Goal: Task Accomplishment & Management: Manage account settings

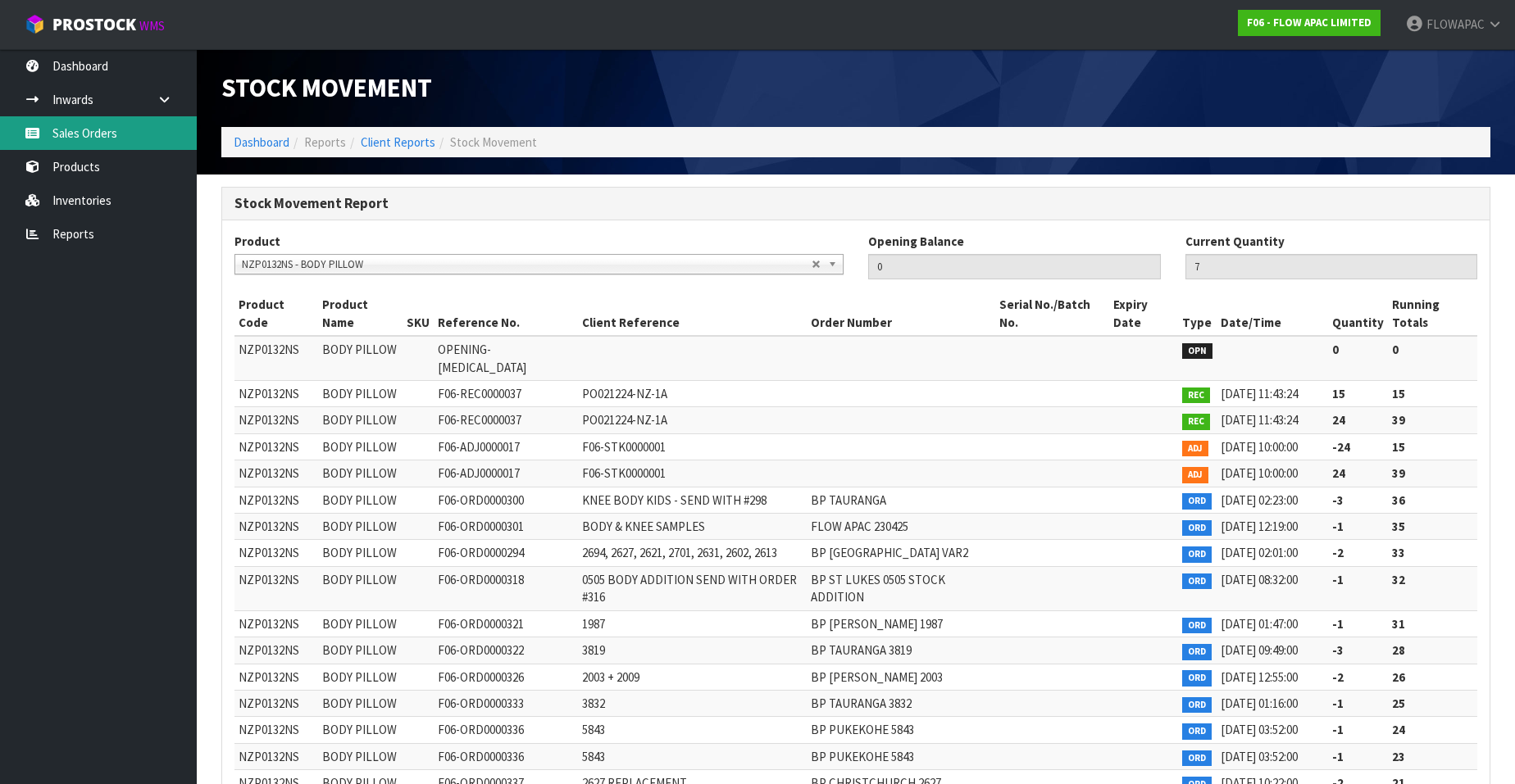
scroll to position [296, 0]
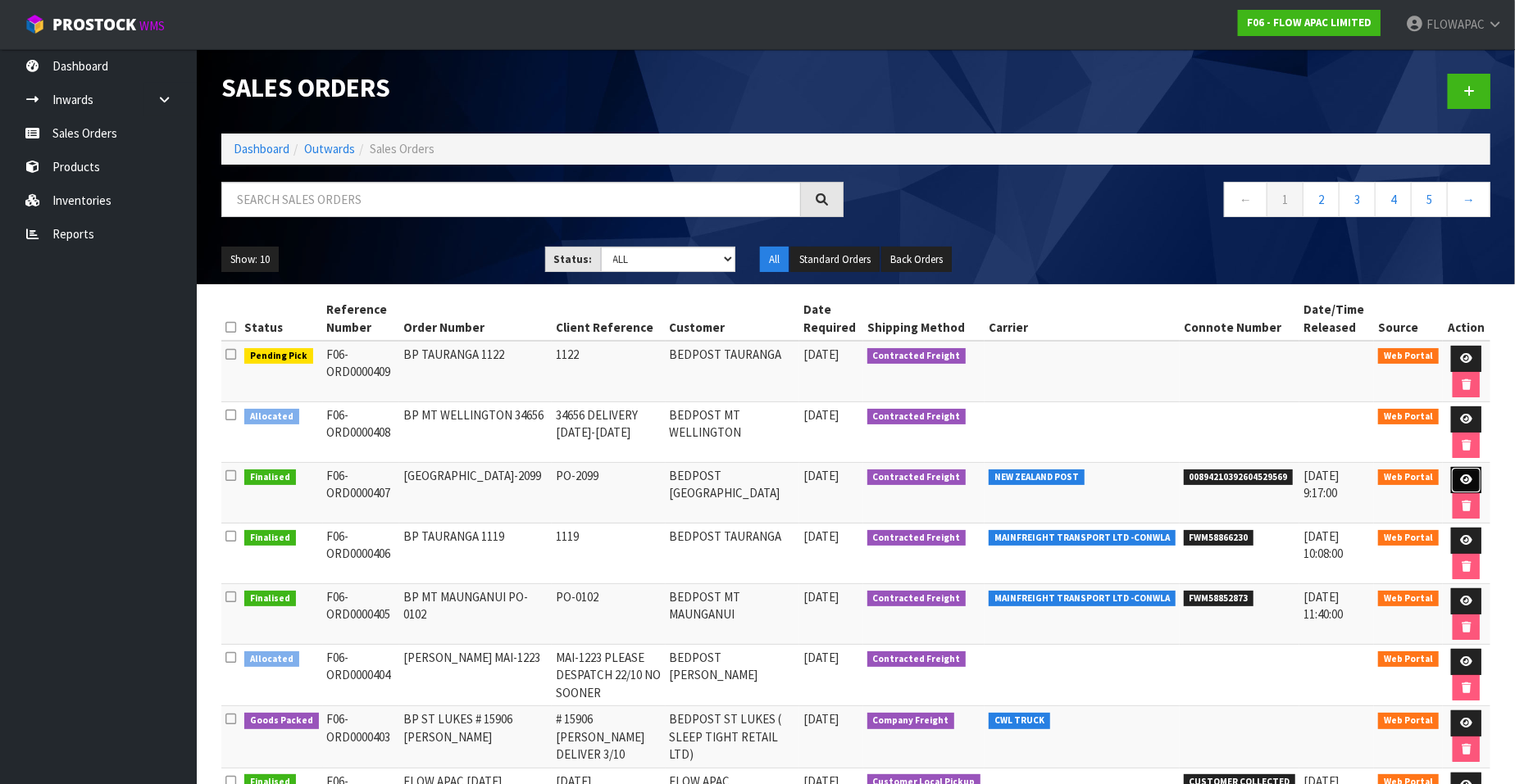
click at [1469, 475] on icon at bounding box center [1466, 480] width 13 height 11
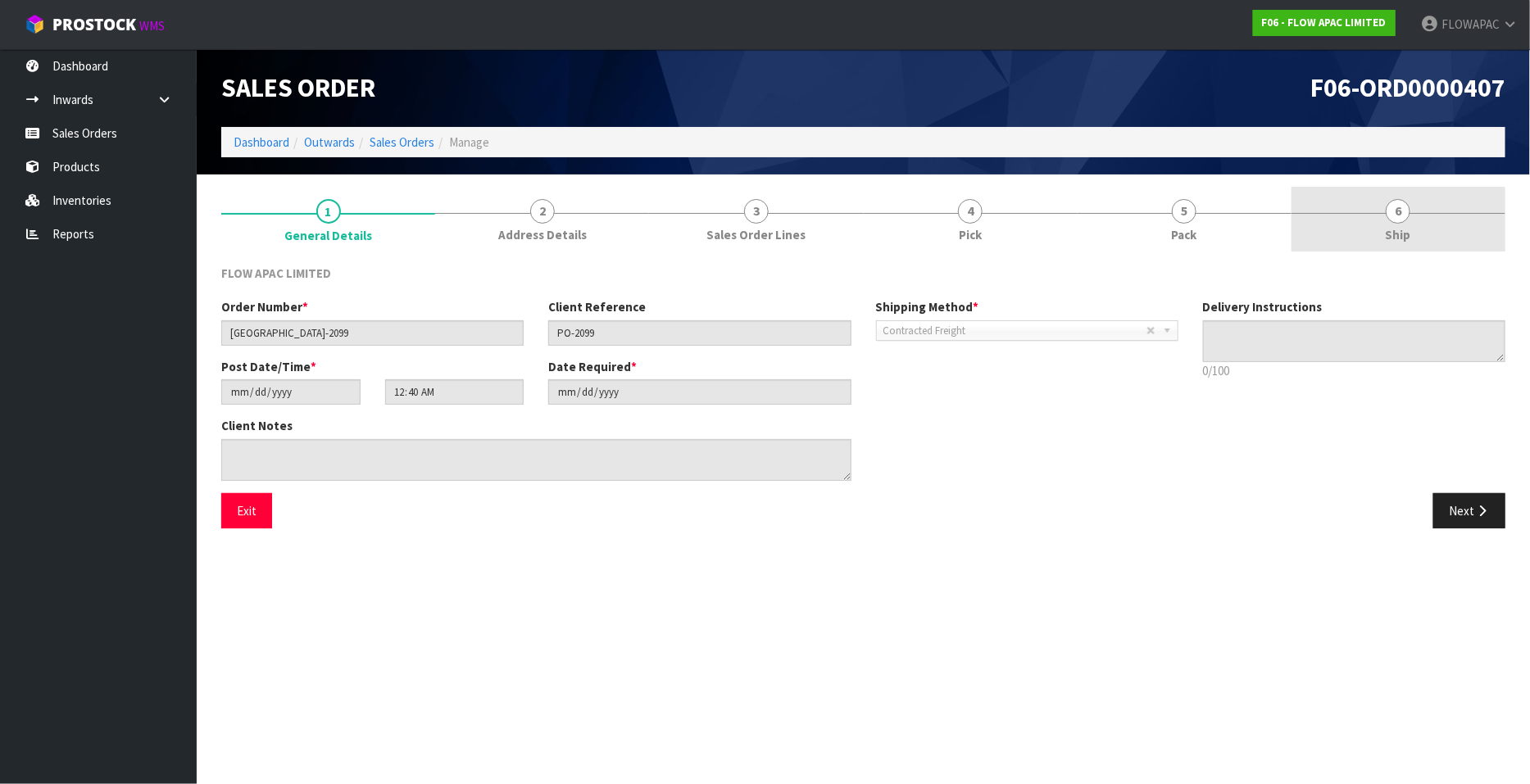
click at [1401, 211] on span "6" at bounding box center [1399, 212] width 25 height 25
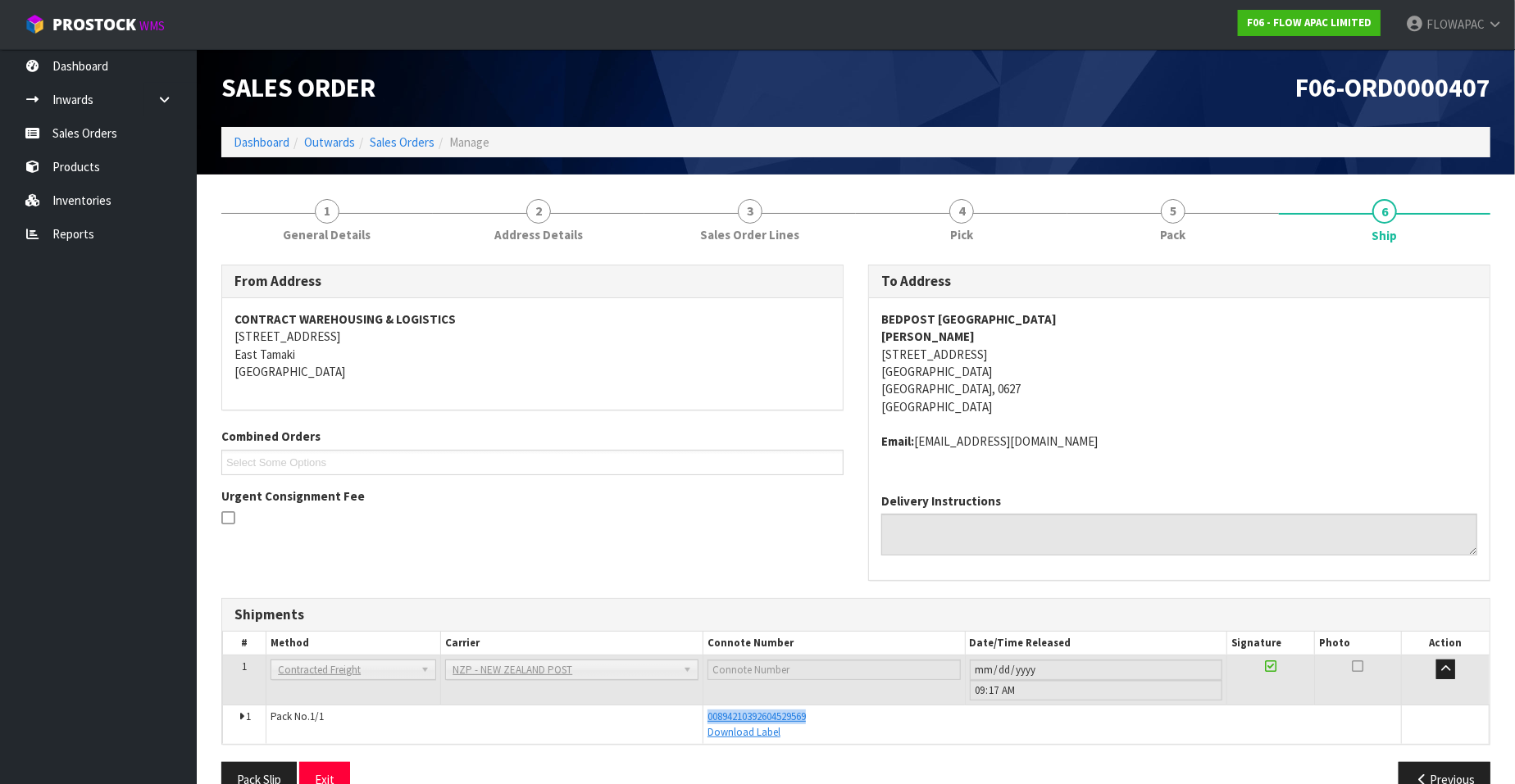
drag, startPoint x: 820, startPoint y: 719, endPoint x: 696, endPoint y: 724, distance: 124.1
click at [695, 724] on tr "1 Pack No. 1/1 00894210392604529569 Download Label Glass Charge 0.091256 m 3 7.…" at bounding box center [857, 724] width 1267 height 38
copy tr "00894210392604529569"
click at [105, 137] on link "Sales Orders" at bounding box center [98, 133] width 197 height 34
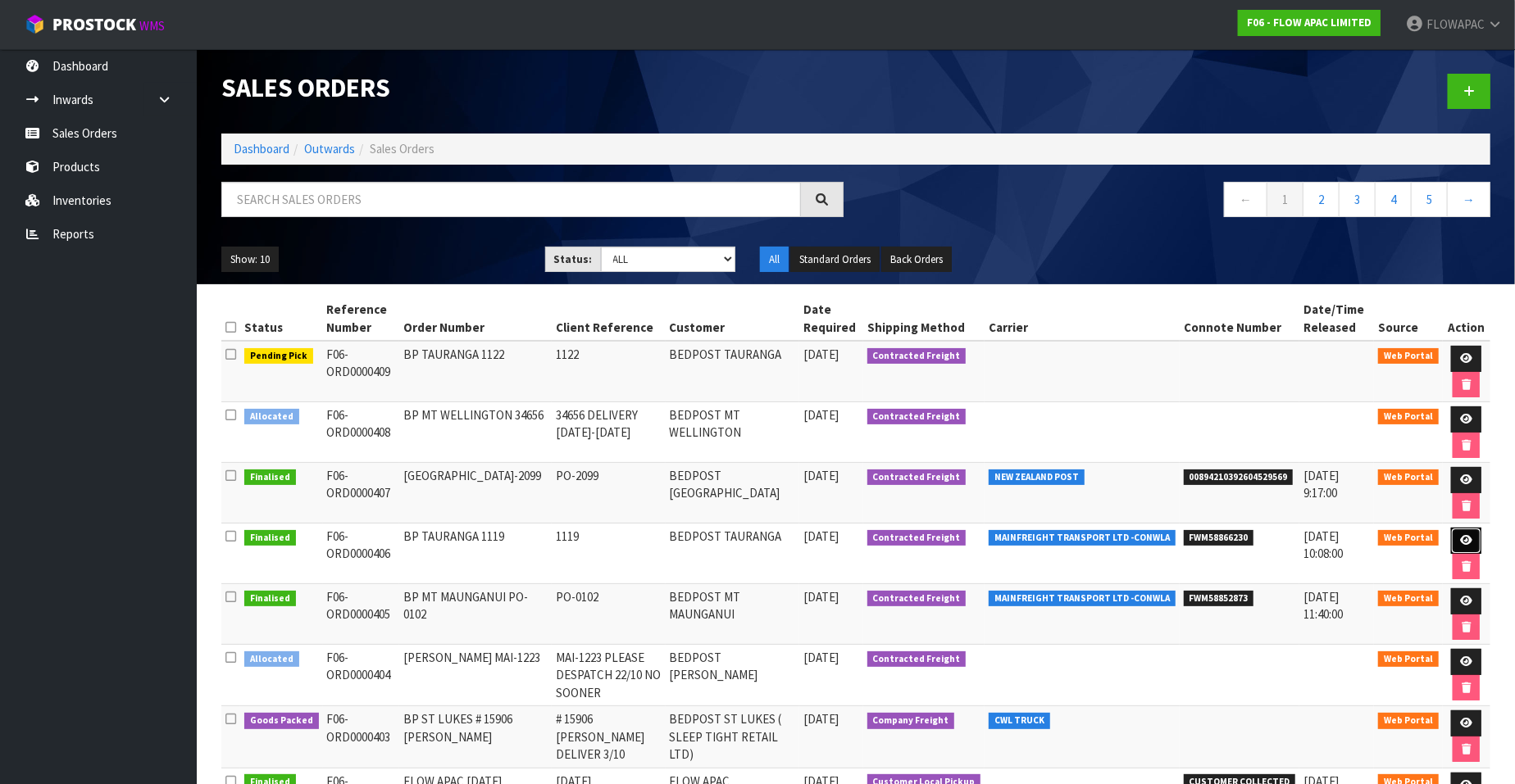
click at [1470, 538] on icon at bounding box center [1466, 540] width 13 height 11
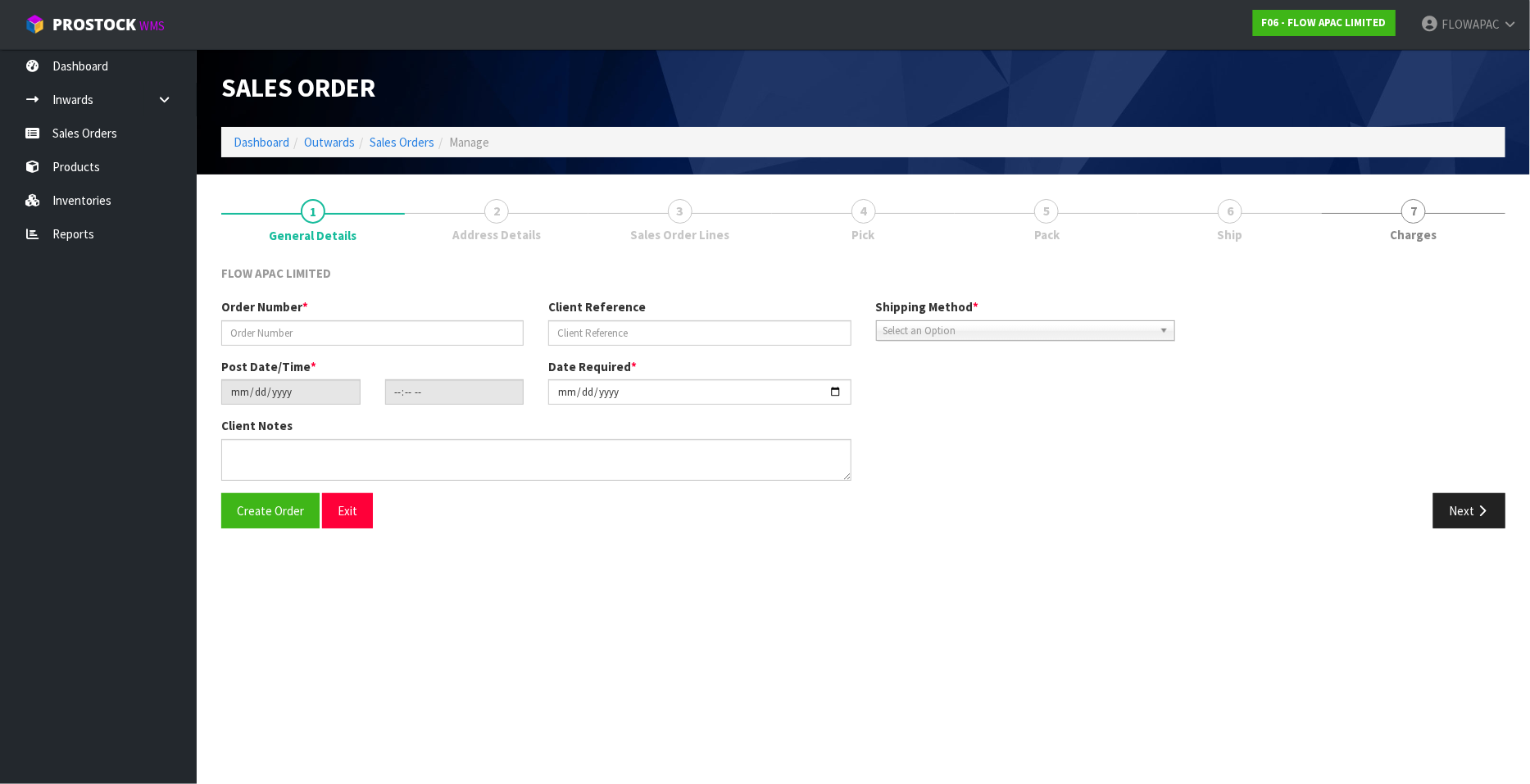
type input "BP TAURANGA 1119"
type input "1119"
type input "[DATE]"
type input "21:52:00.000"
type input "[DATE]"
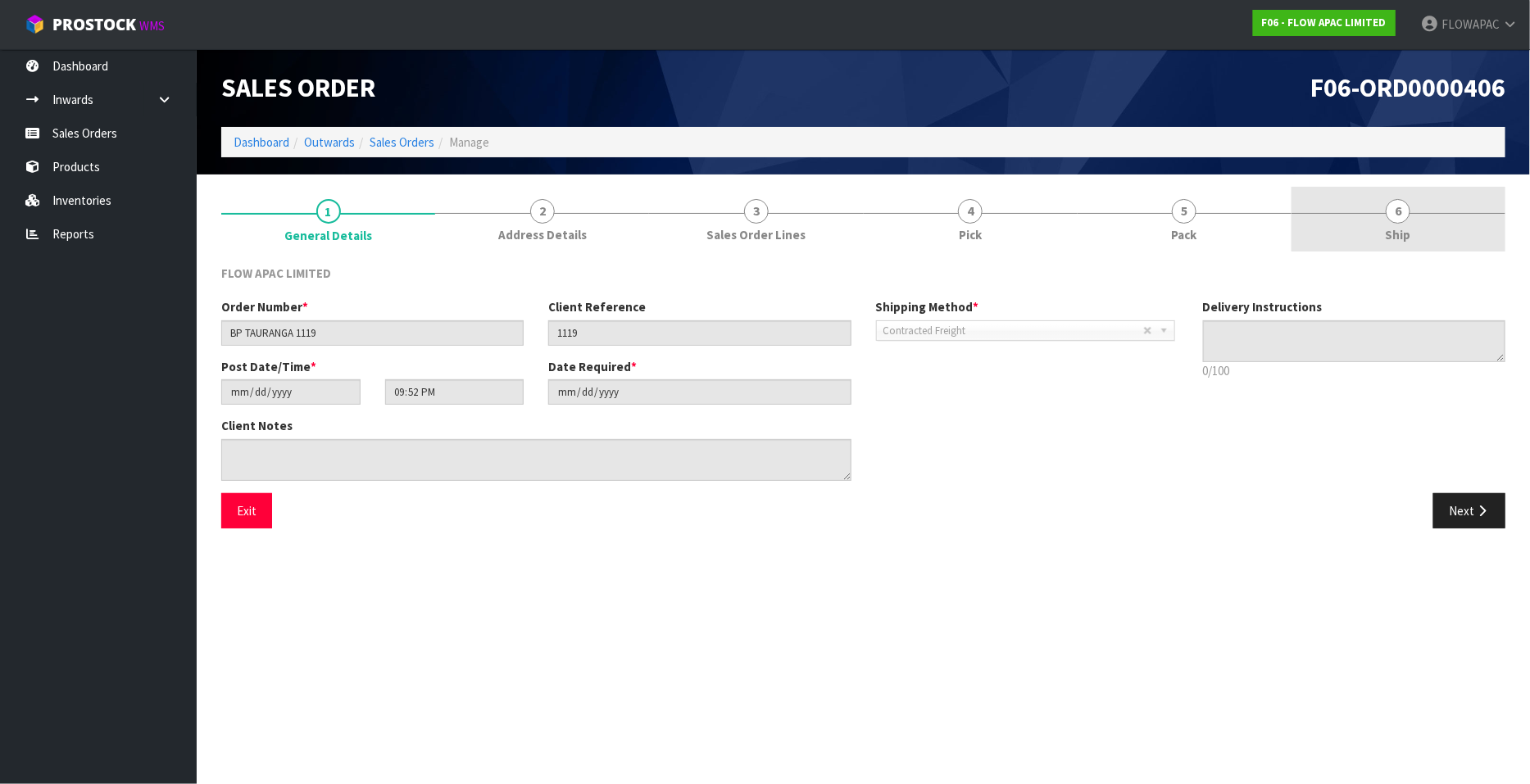
click at [1398, 211] on span "6" at bounding box center [1399, 212] width 25 height 25
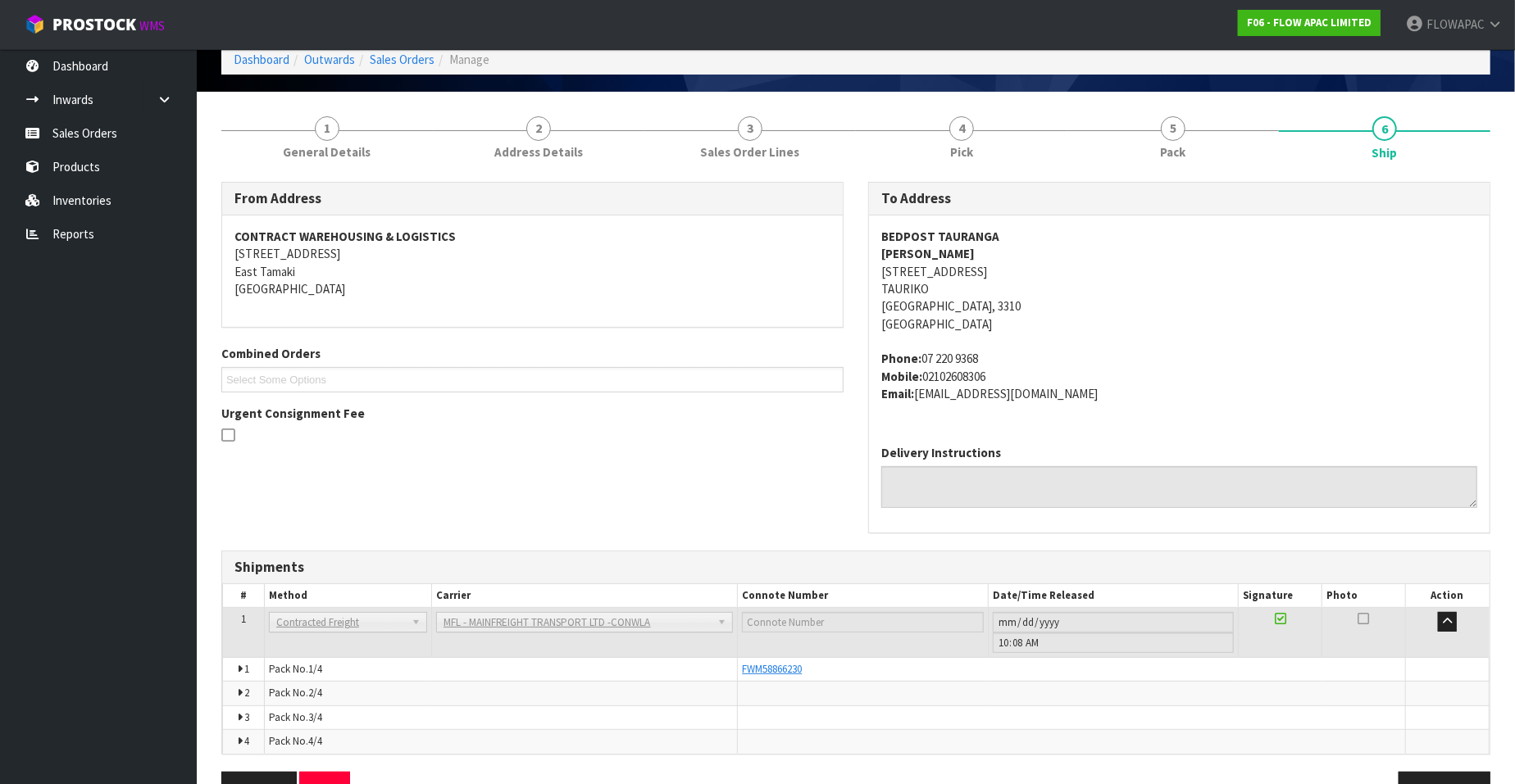
scroll to position [102, 0]
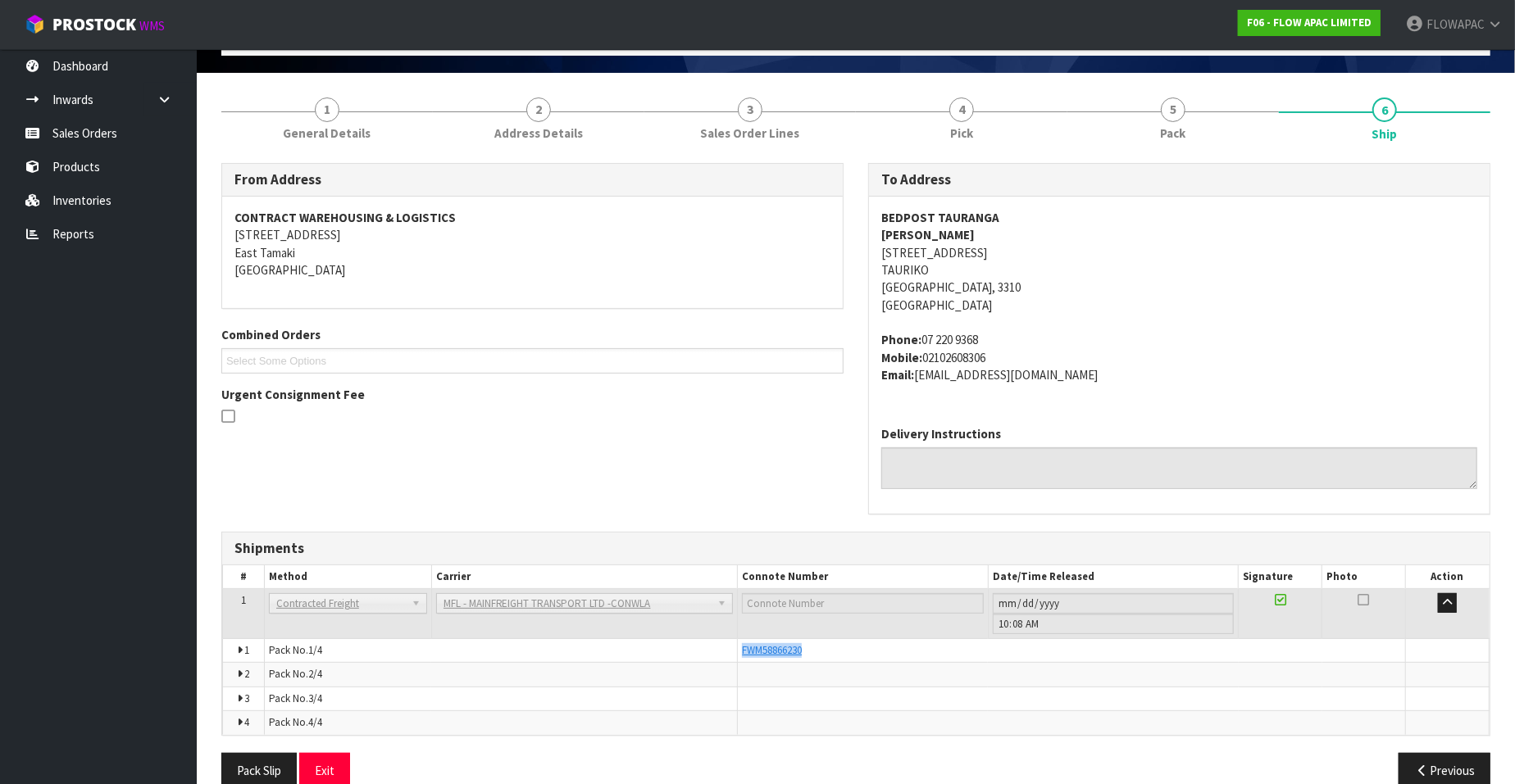
drag, startPoint x: 808, startPoint y: 650, endPoint x: 737, endPoint y: 651, distance: 71.0
click at [738, 651] on td "FWM58866230" at bounding box center [1072, 651] width 668 height 24
copy span "FWM58866230"
click at [751, 113] on span "3" at bounding box center [750, 110] width 25 height 25
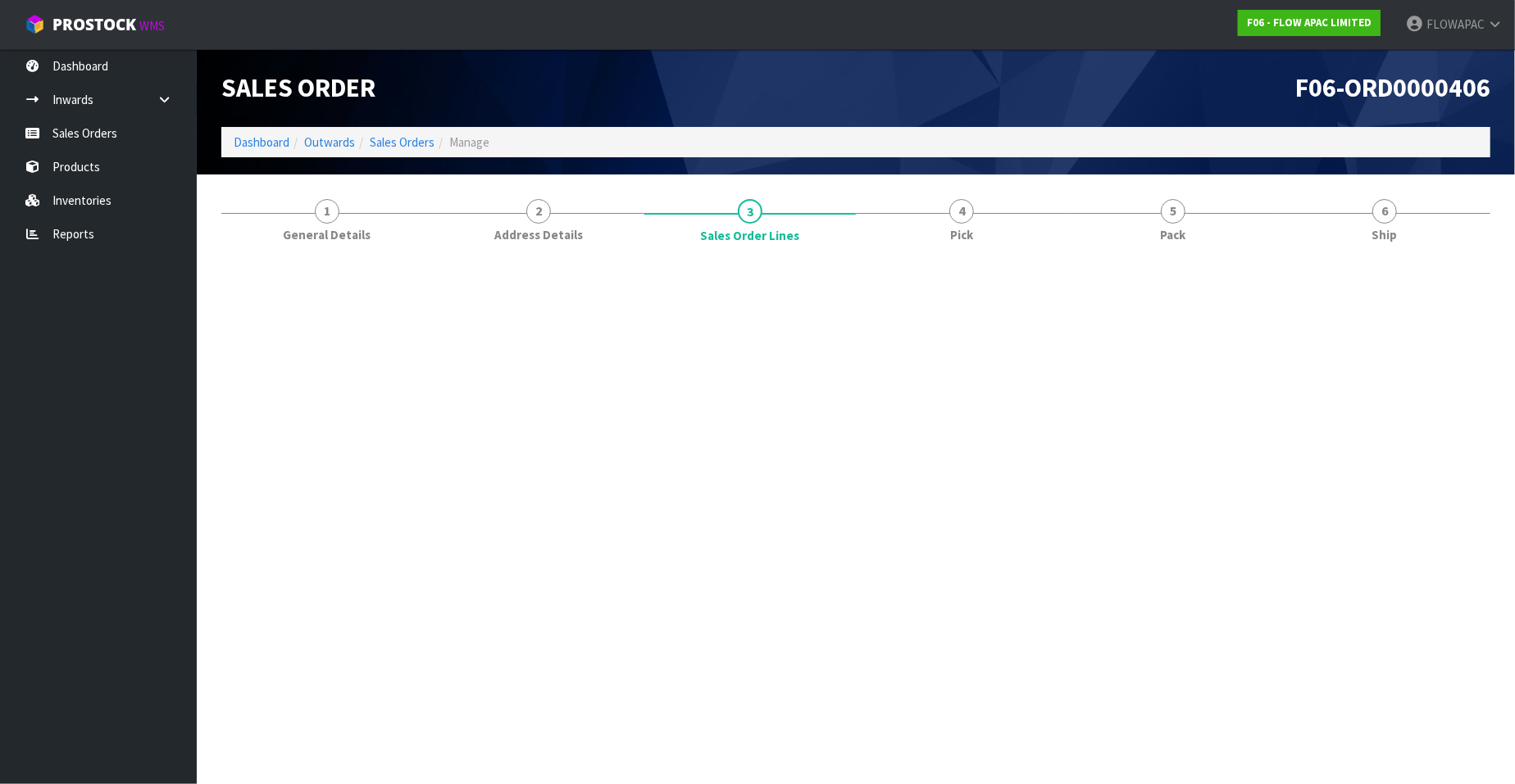
scroll to position [0, 0]
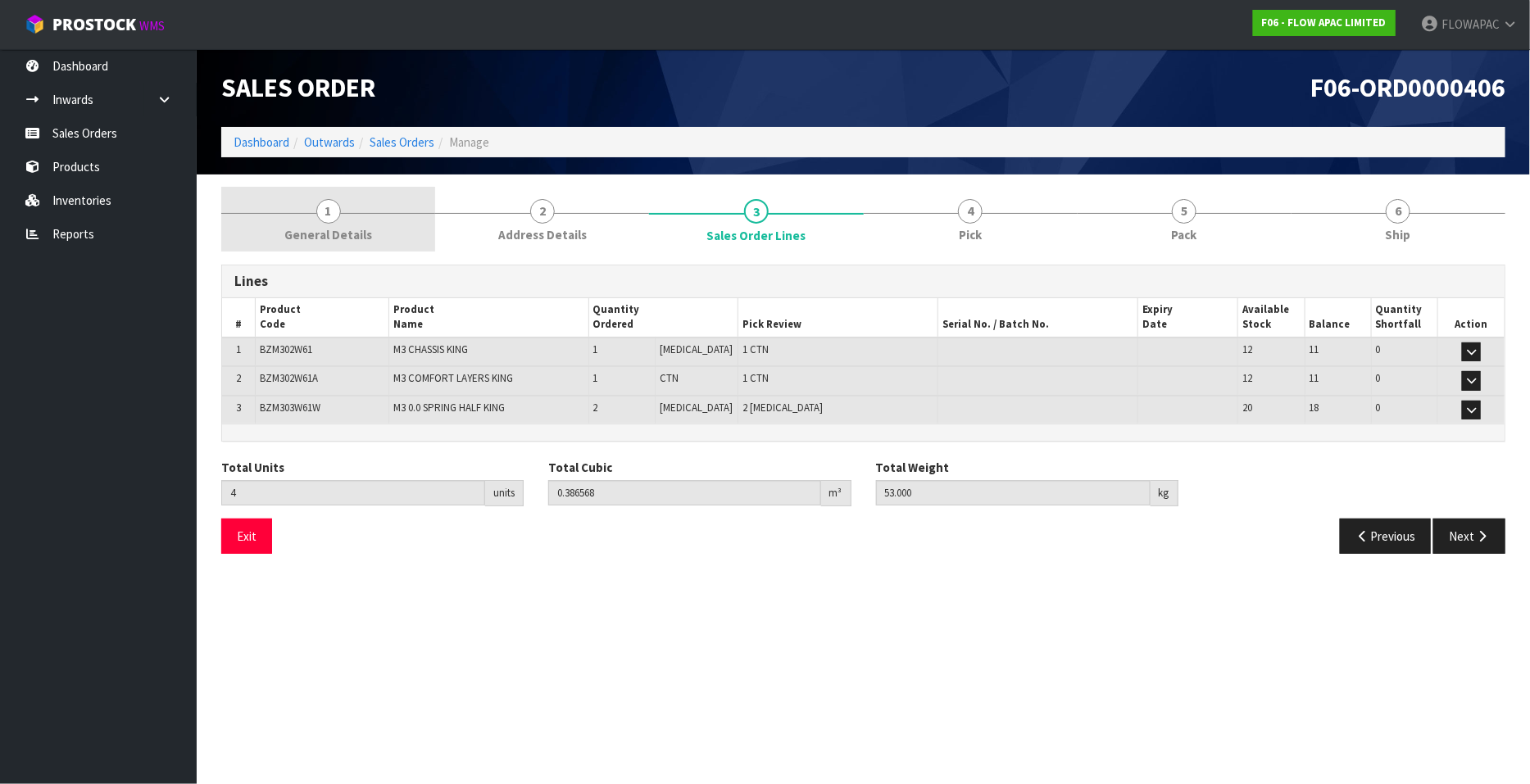
click at [331, 218] on span "1" at bounding box center [329, 212] width 25 height 25
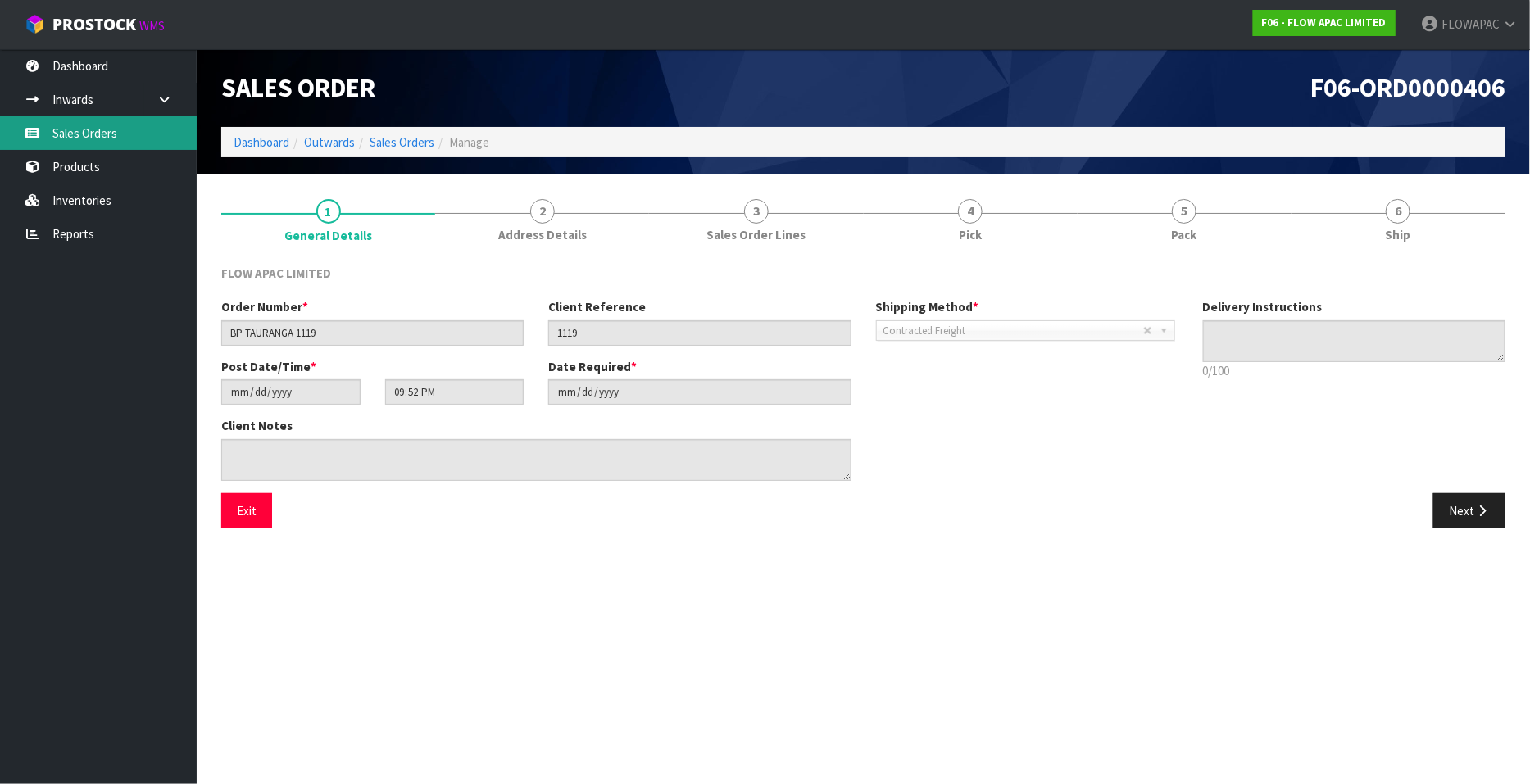
click at [55, 121] on link "Sales Orders" at bounding box center [98, 133] width 196 height 34
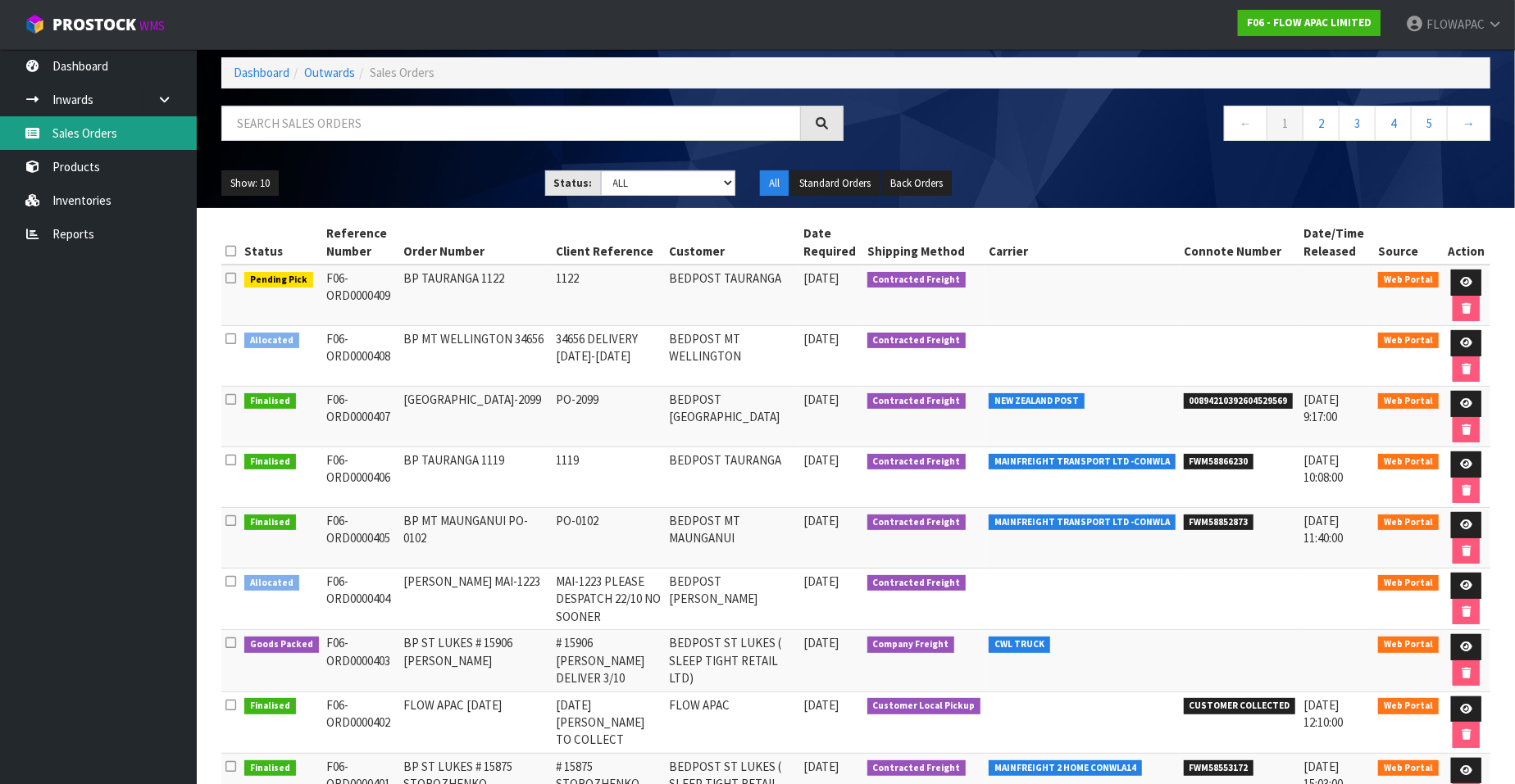
scroll to position [102, 0]
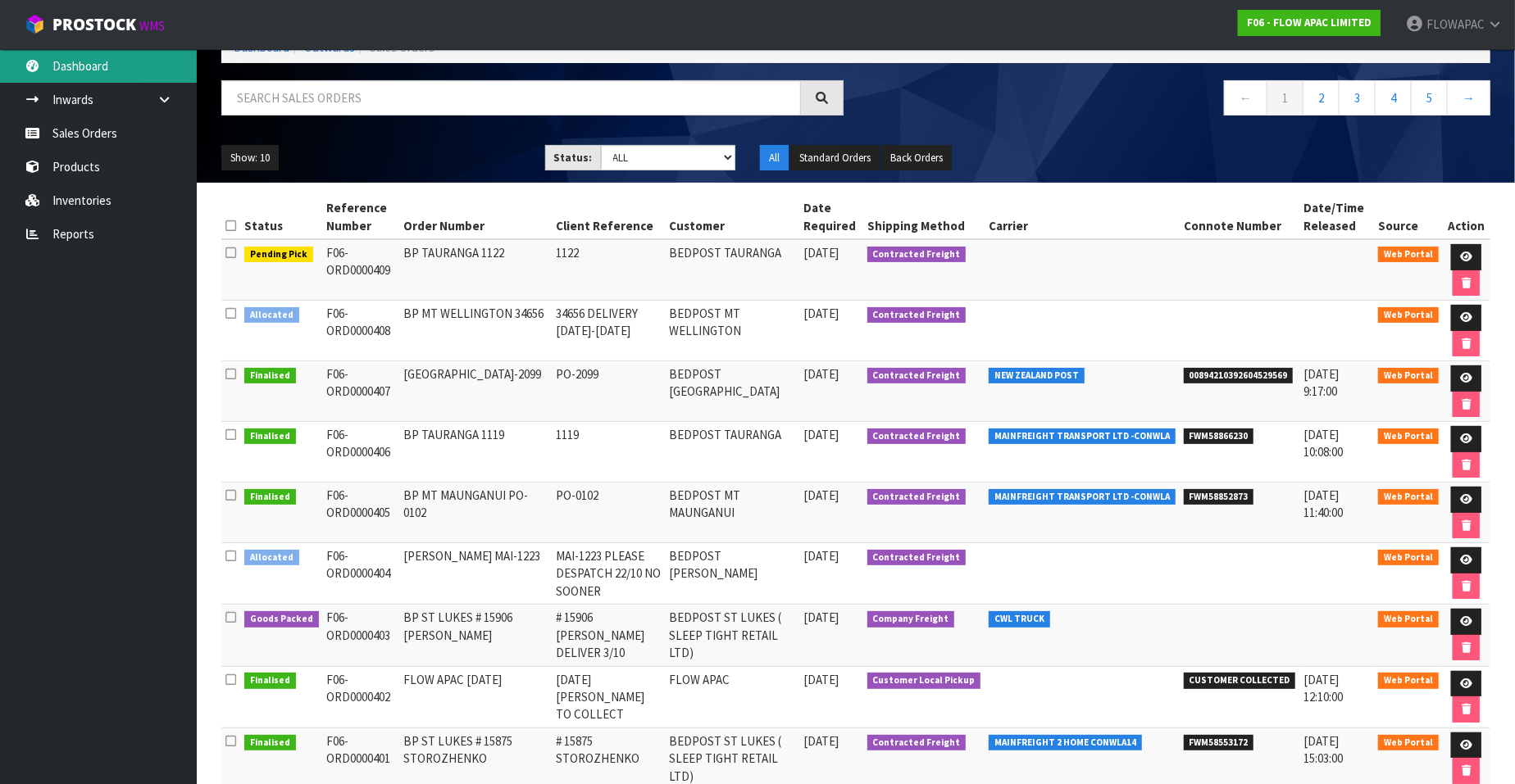
click at [95, 71] on link "Dashboard" at bounding box center [98, 66] width 197 height 34
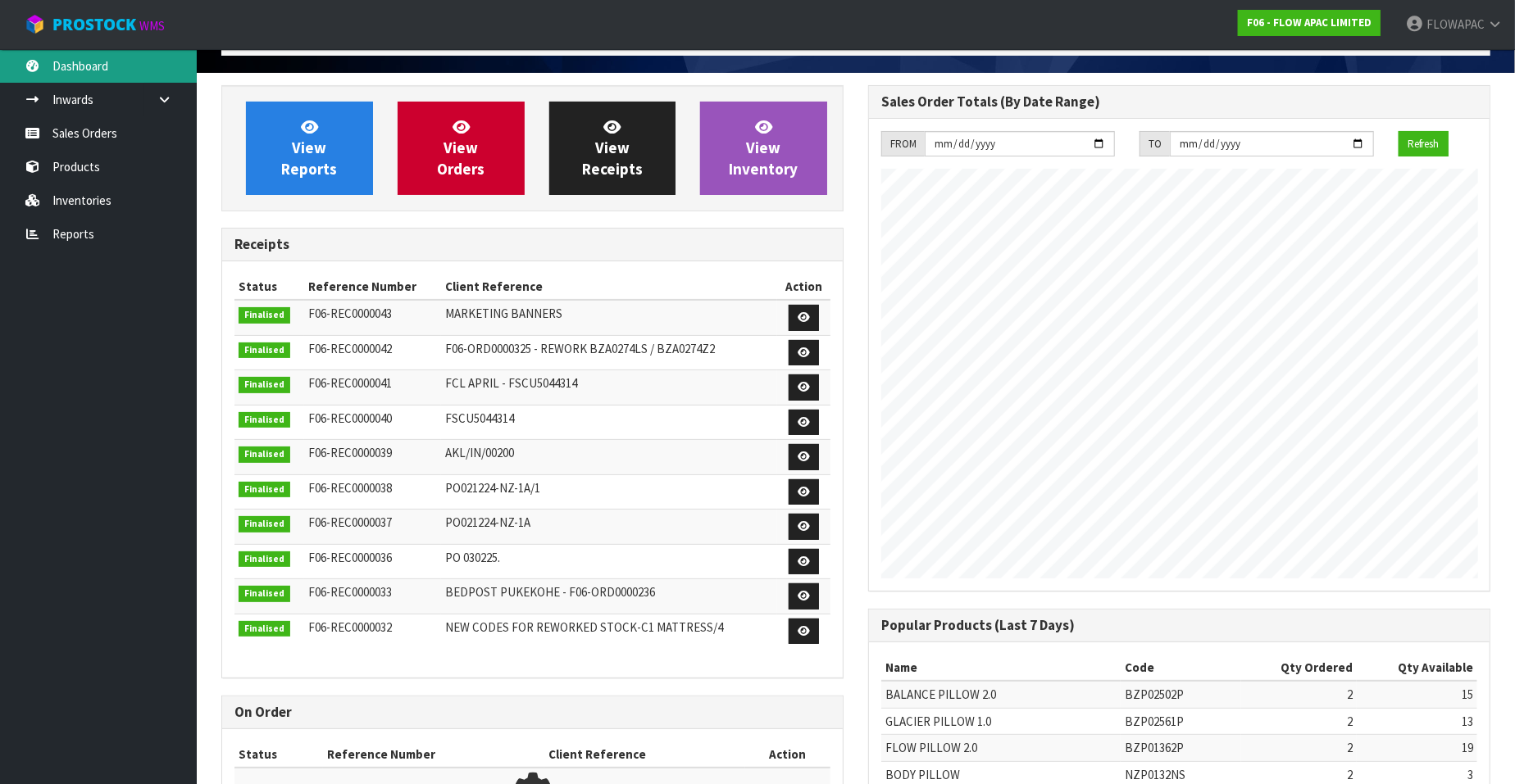
scroll to position [905, 647]
